Goal: Task Accomplishment & Management: Manage account settings

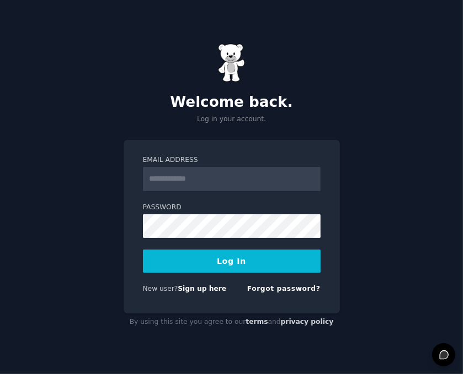
click at [299, 104] on h2 "Welcome back." at bounding box center [232, 103] width 216 height 18
click at [220, 175] on input "Email Address" at bounding box center [232, 179] width 178 height 24
click at [229, 171] on input "Email Address" at bounding box center [232, 179] width 178 height 24
click at [218, 123] on p "Log in your account." at bounding box center [232, 120] width 216 height 10
click at [206, 287] on link "Sign up here" at bounding box center [202, 289] width 49 height 8
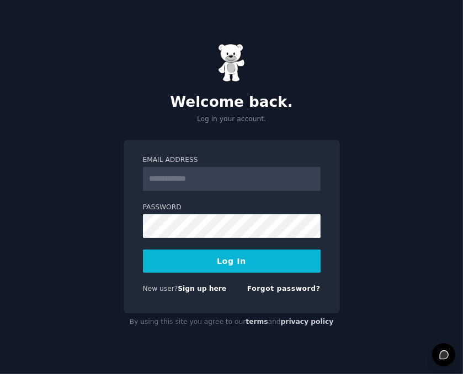
click at [393, 202] on div "Welcome back. Log in your account. Email Address Password Log In New user? Sign…" at bounding box center [231, 187] width 463 height 374
click at [221, 175] on input "Email Address" at bounding box center [232, 179] width 178 height 24
type input "**********"
click at [244, 266] on button "Log In" at bounding box center [232, 261] width 178 height 23
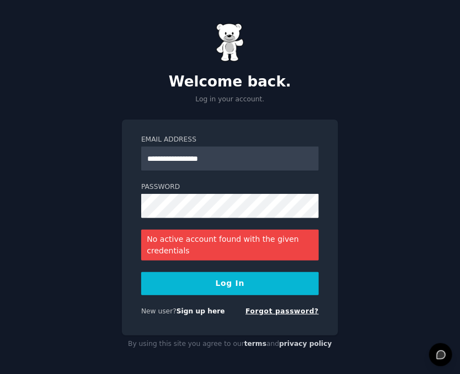
click at [303, 314] on link "Forgot password?" at bounding box center [281, 312] width 73 height 8
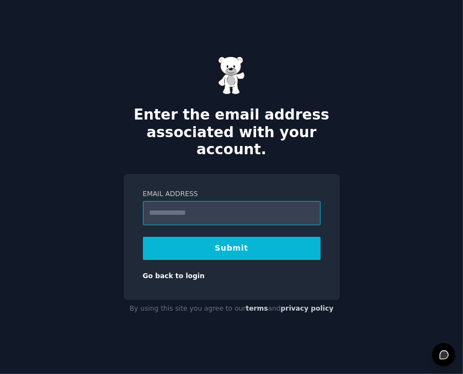
click at [198, 201] on input "Email Address" at bounding box center [232, 213] width 178 height 24
type input "**********"
click at [243, 237] on button "Submit" at bounding box center [232, 248] width 178 height 23
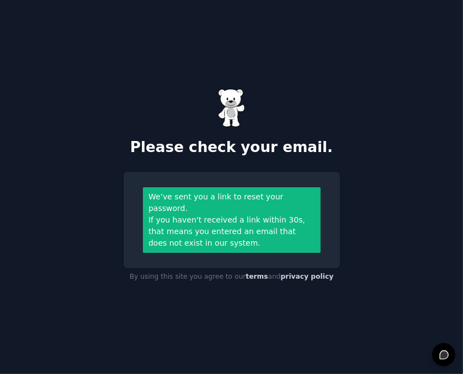
click at [340, 110] on div "Please check your email. We’ve sent you a link to reset your password. If you h…" at bounding box center [231, 187] width 463 height 374
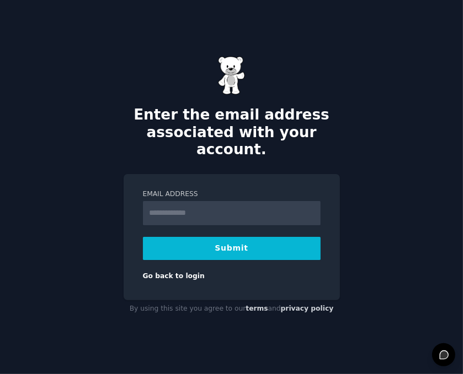
click at [232, 204] on input "Email Address" at bounding box center [232, 213] width 178 height 24
type input "**********"
click at [234, 248] on button "Submit" at bounding box center [232, 248] width 178 height 23
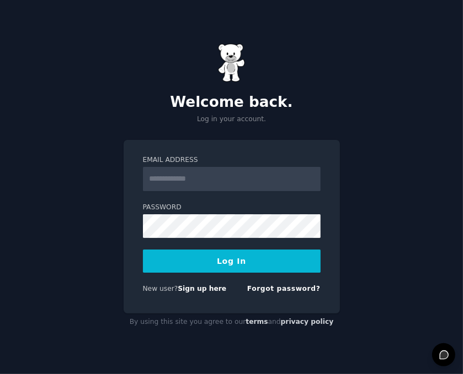
type input "**********"
click at [214, 266] on button "Log In" at bounding box center [232, 261] width 178 height 23
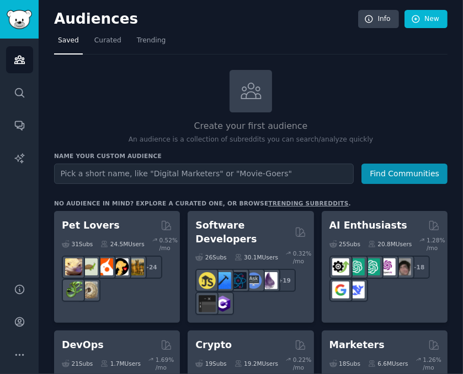
drag, startPoint x: 392, startPoint y: 13, endPoint x: 225, endPoint y: 30, distance: 168.0
click at [225, 30] on div "Audiences Info New" at bounding box center [250, 21] width 393 height 23
drag, startPoint x: 449, startPoint y: 63, endPoint x: 433, endPoint y: 3, distance: 62.9
